Goal: Transaction & Acquisition: Download file/media

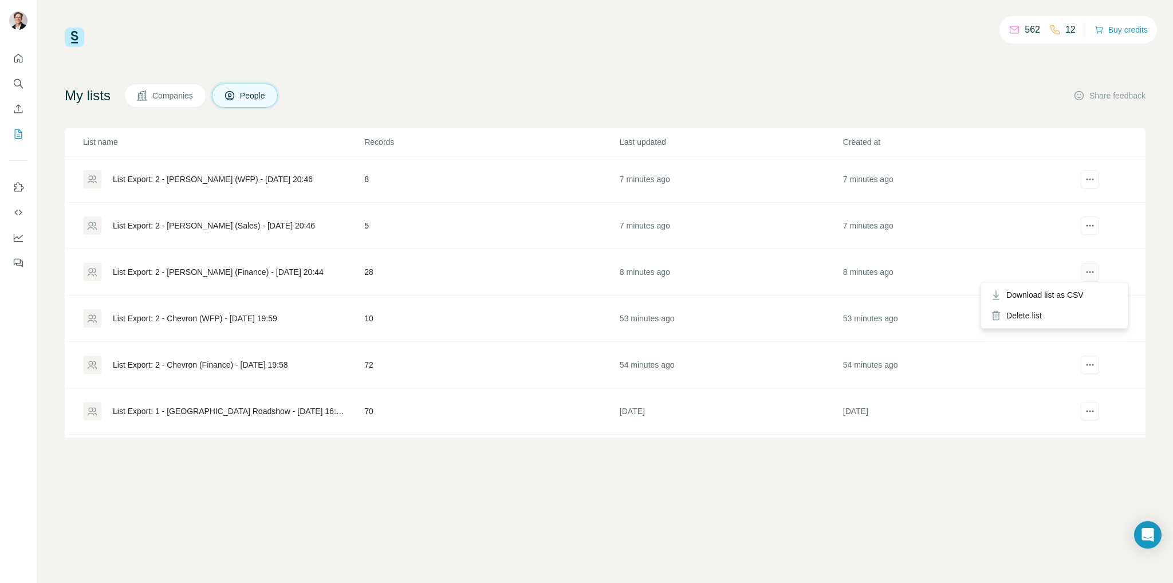
click at [1090, 270] on div at bounding box center [1089, 272] width 47 height 18
click at [1065, 296] on span "Download list as CSV" at bounding box center [1044, 294] width 77 height 11
click at [1089, 225] on icon "actions" at bounding box center [1090, 226] width 2 height 2
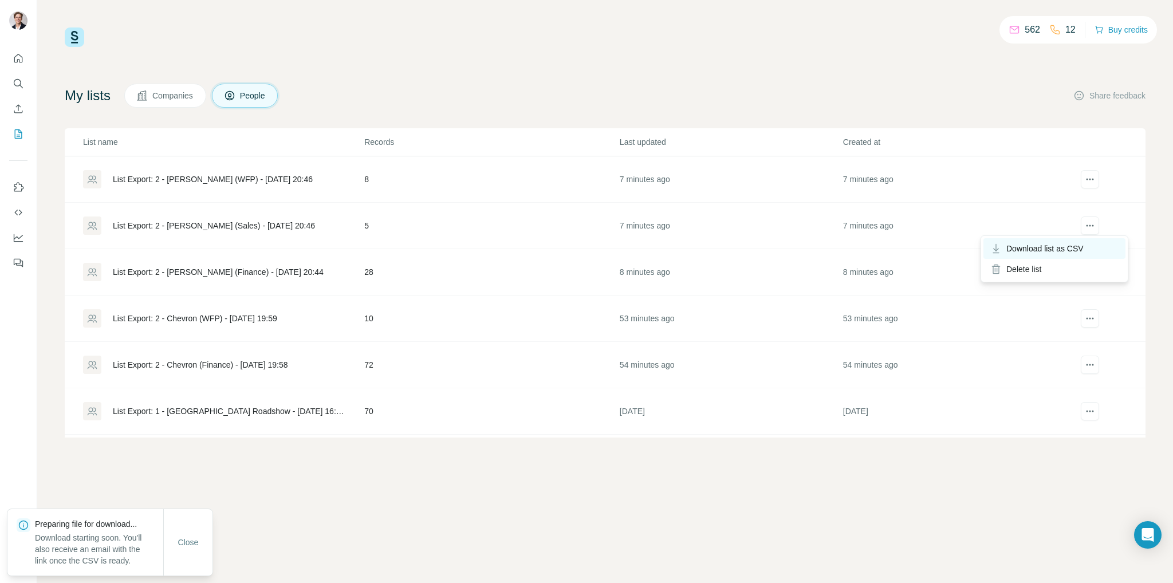
click at [1067, 246] on span "Download list as CSV" at bounding box center [1044, 248] width 77 height 11
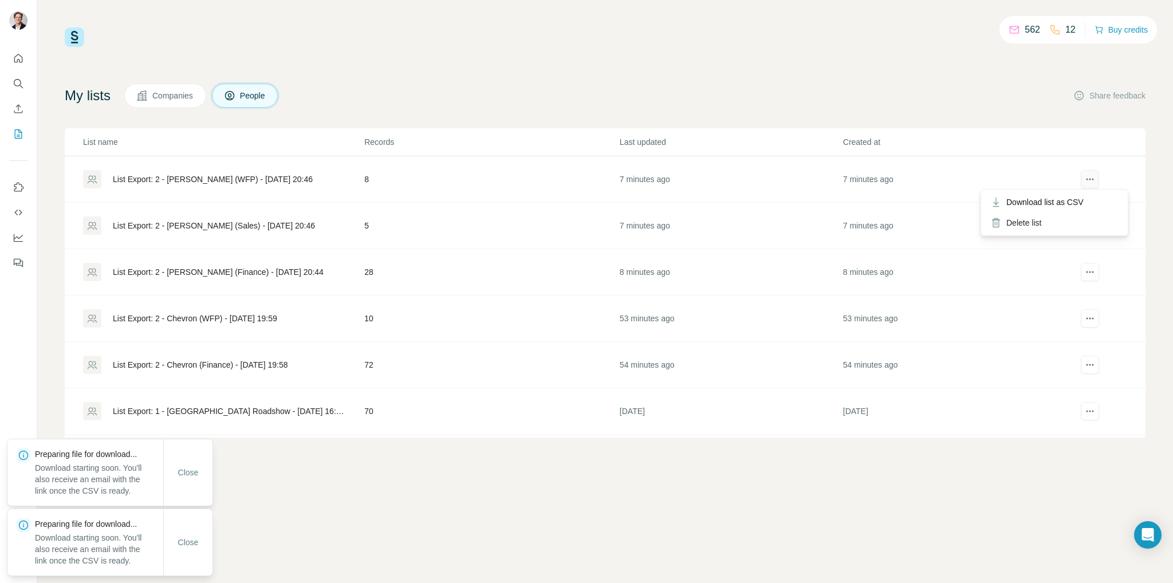
click at [1084, 174] on icon "actions" at bounding box center [1089, 179] width 11 height 11
click at [1070, 207] on span "Download list as CSV" at bounding box center [1044, 201] width 77 height 11
